Goal: Task Accomplishment & Management: Complete application form

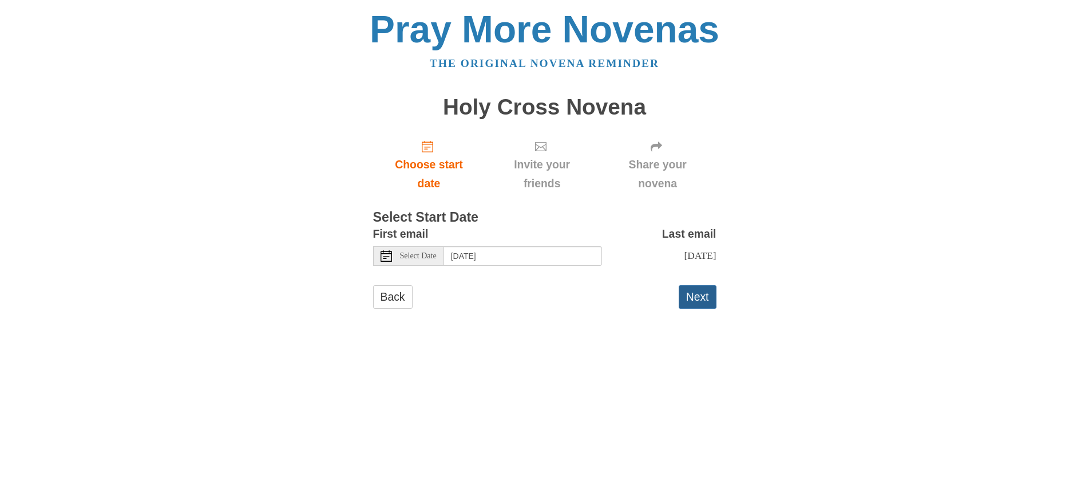
click at [697, 300] on button "Next" at bounding box center [698, 296] width 38 height 23
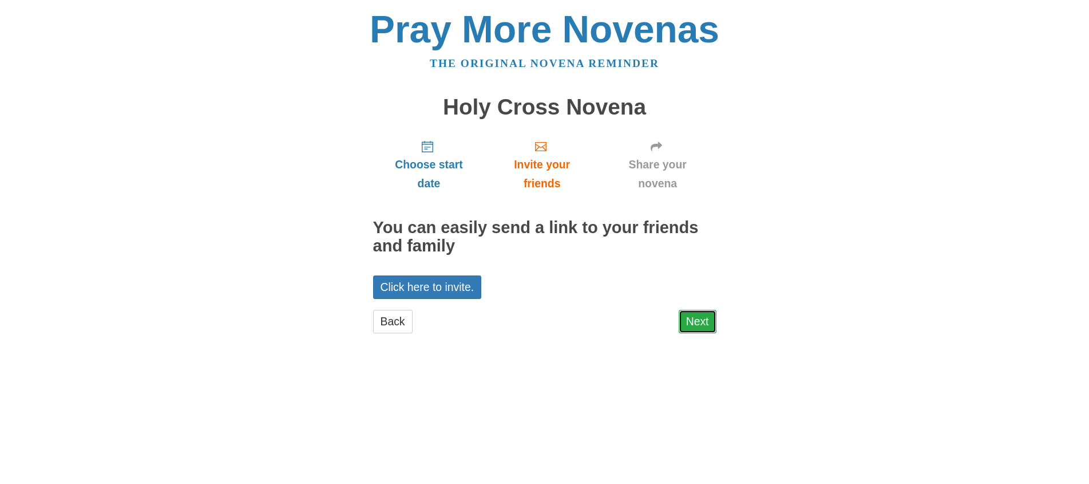
click at [694, 325] on link "Next" at bounding box center [698, 321] width 38 height 23
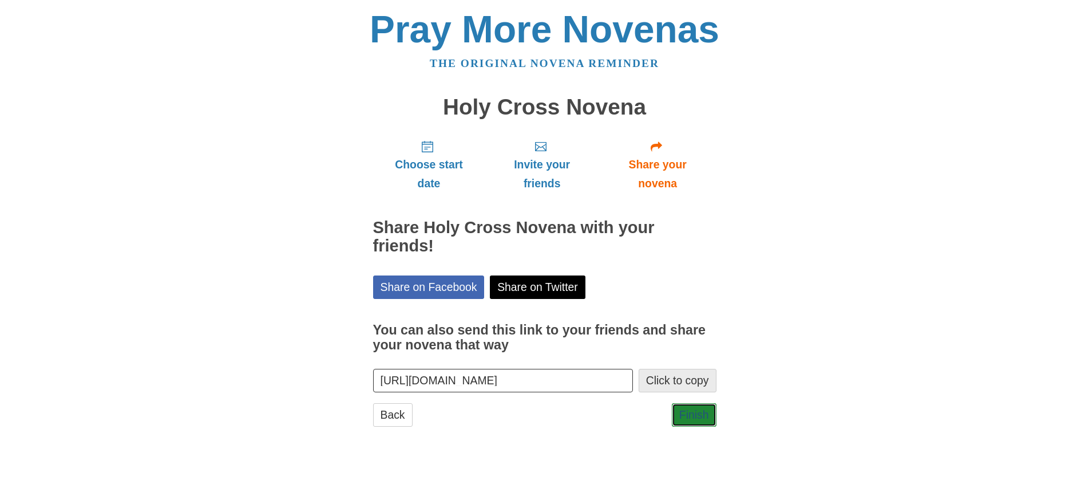
drag, startPoint x: 689, startPoint y: 411, endPoint x: 693, endPoint y: 386, distance: 24.8
click at [690, 411] on link "Finish" at bounding box center [694, 414] width 45 height 23
